Goal: Information Seeking & Learning: Learn about a topic

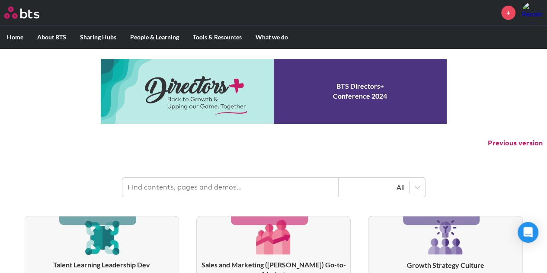
click at [207, 61] on link "COEs" at bounding box center [206, 59] width 45 height 23
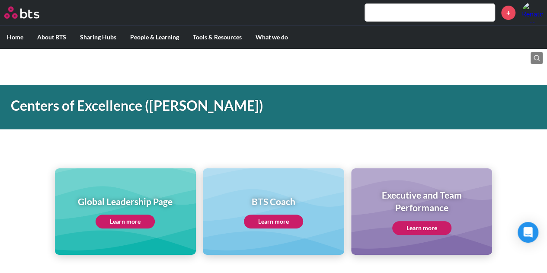
click at [119, 222] on link "Learn more" at bounding box center [125, 222] width 59 height 14
